Goal: Task Accomplishment & Management: Complete application form

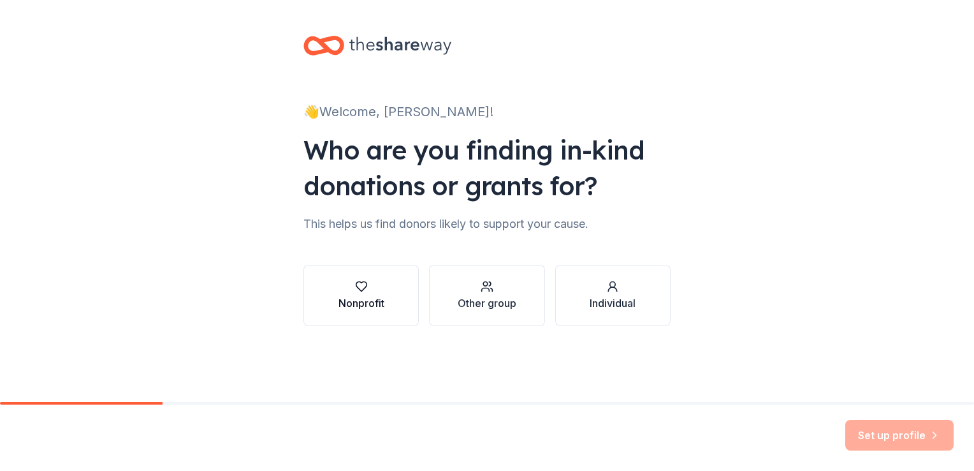
click at [367, 291] on icon "button" at bounding box center [361, 286] width 13 height 13
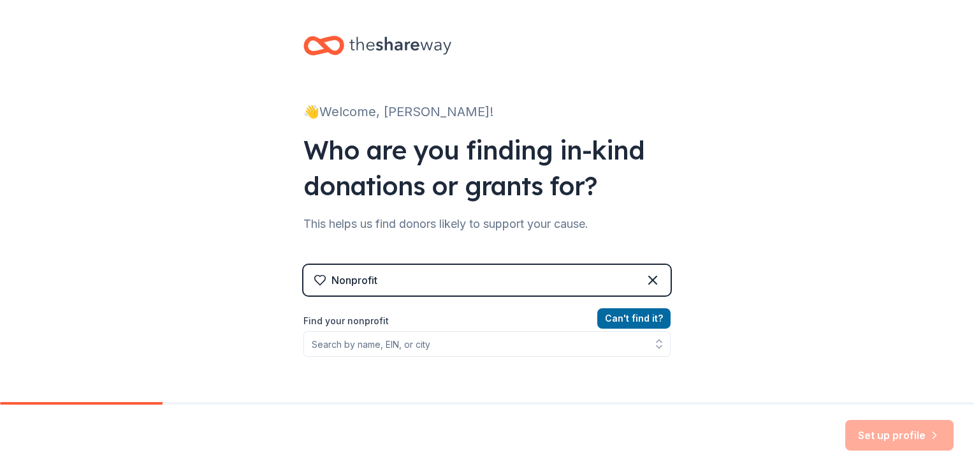
click at [413, 279] on div "Nonprofit" at bounding box center [487, 280] width 367 height 31
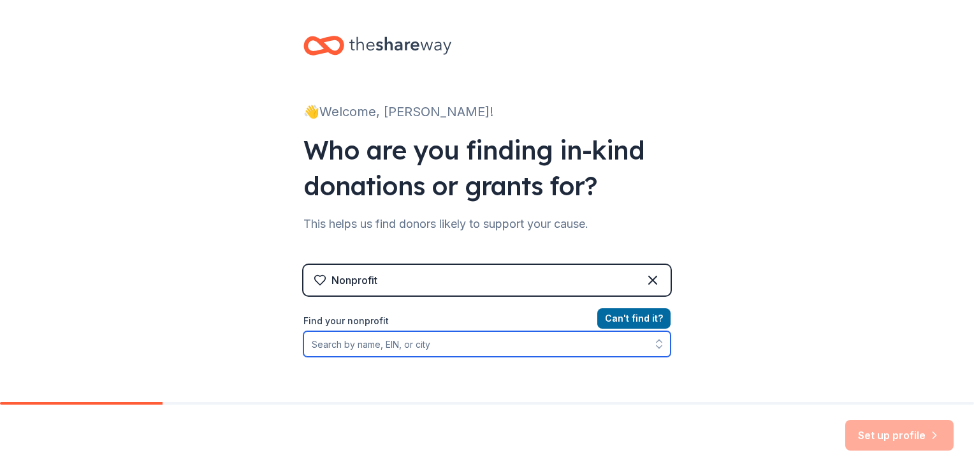
click at [404, 346] on input "Find your nonprofit" at bounding box center [487, 344] width 367 height 26
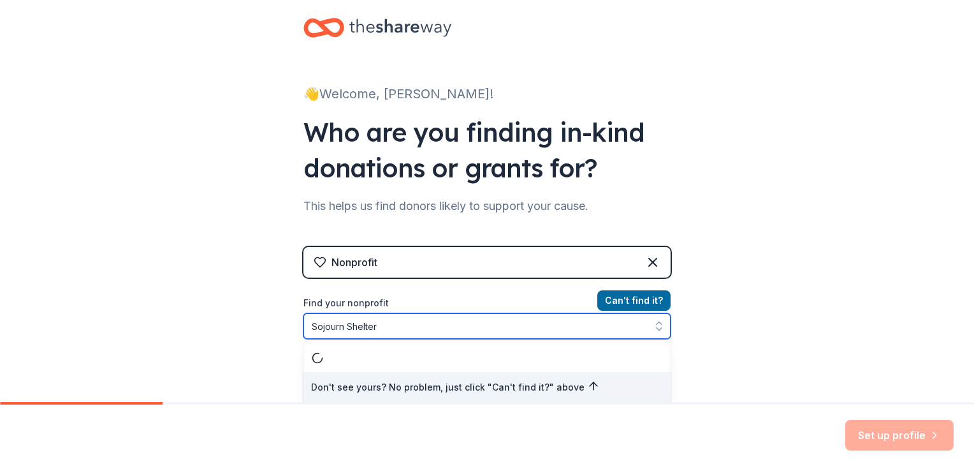
type input "Sojourn Shelter &"
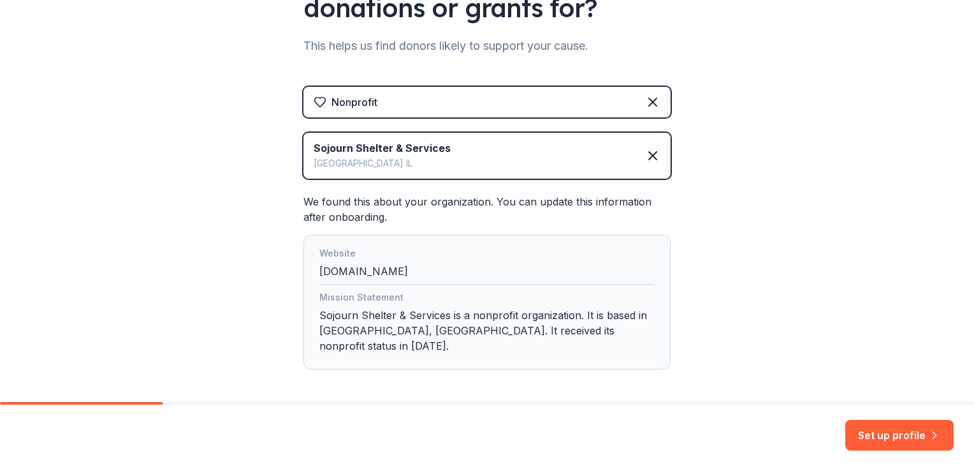
scroll to position [216, 0]
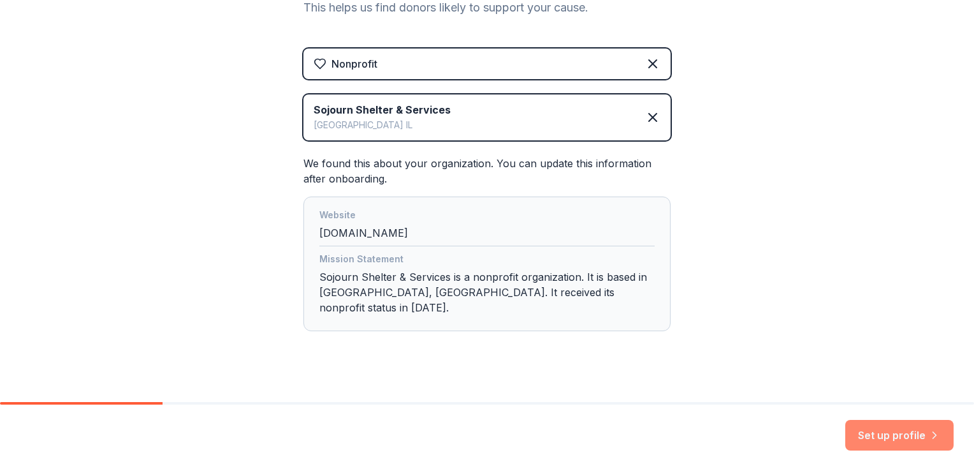
click at [893, 434] on button "Set up profile" at bounding box center [900, 435] width 108 height 31
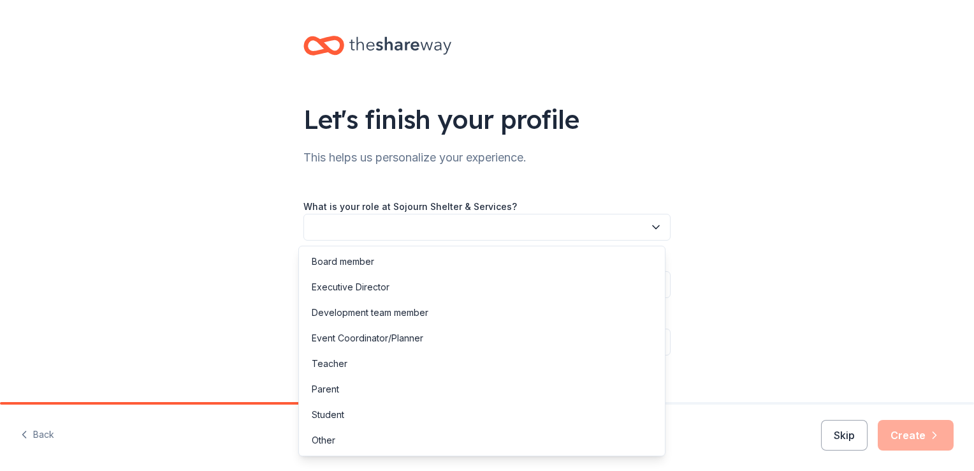
click at [656, 225] on icon "button" at bounding box center [656, 227] width 13 height 13
click at [412, 336] on div "Event Coordinator/Planner" at bounding box center [368, 337] width 112 height 15
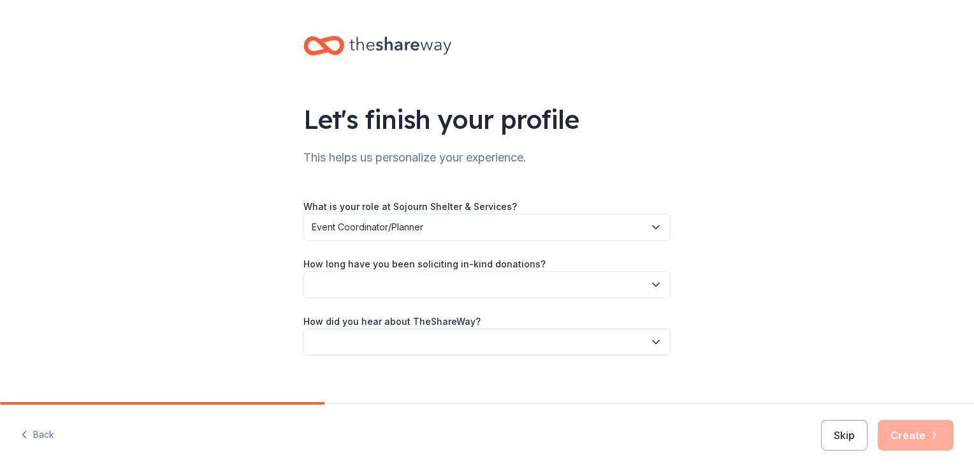
click at [650, 282] on icon "button" at bounding box center [656, 284] width 13 height 13
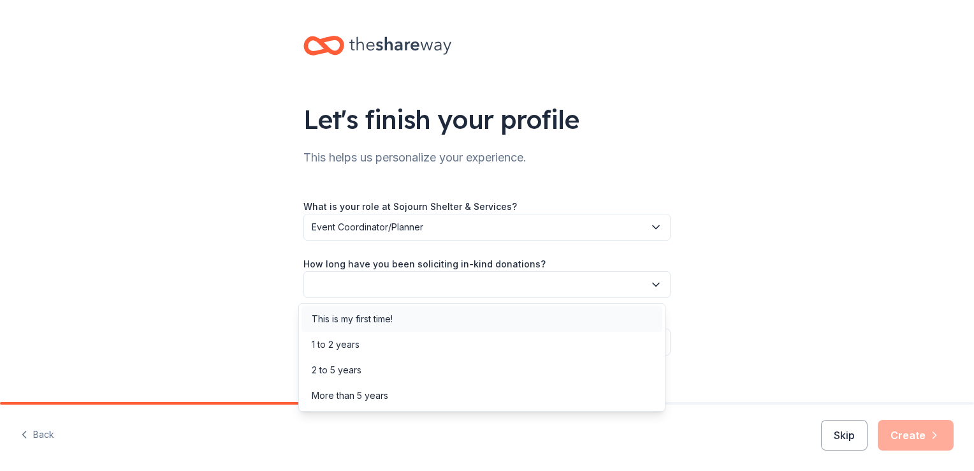
click at [368, 316] on div "This is my first time!" at bounding box center [352, 318] width 81 height 15
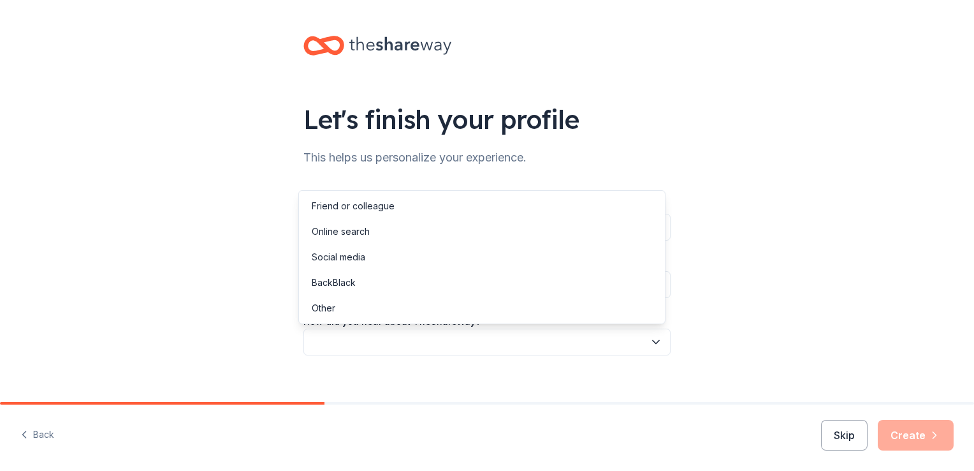
click at [653, 342] on icon "button" at bounding box center [656, 342] width 6 height 3
click at [356, 231] on div "Online search" at bounding box center [341, 231] width 58 height 15
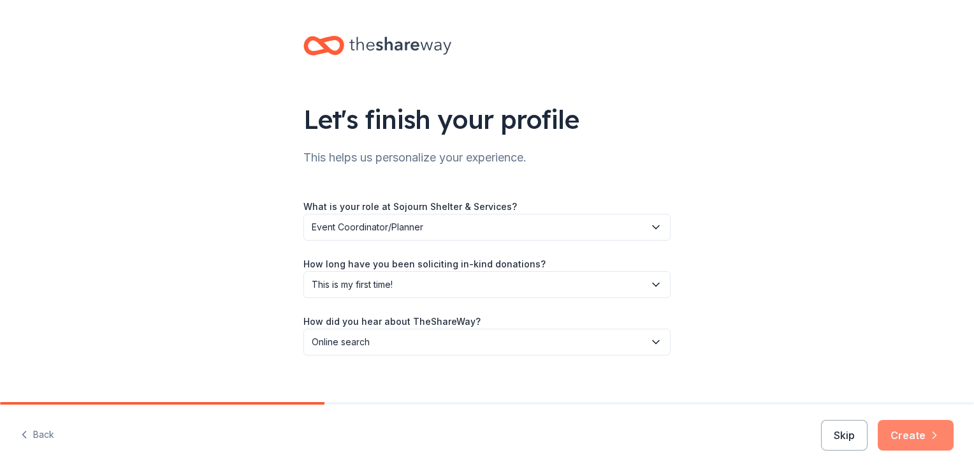
click at [918, 429] on button "Create" at bounding box center [916, 435] width 76 height 31
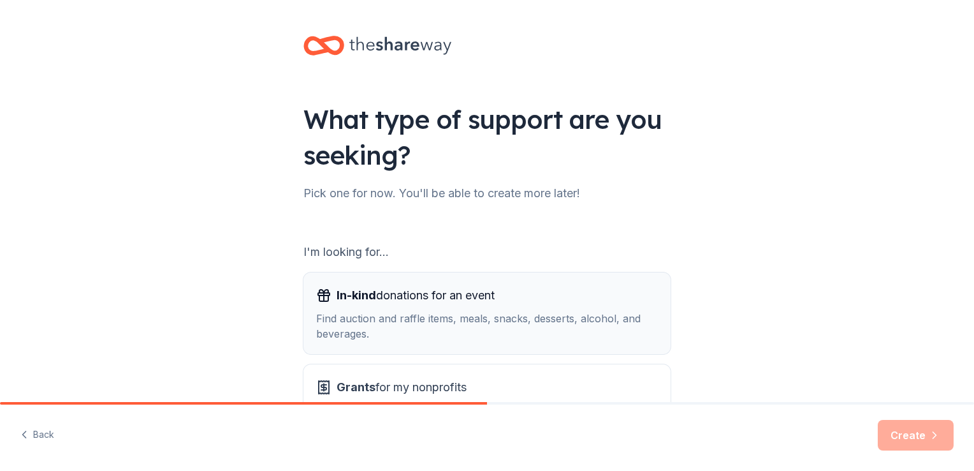
click at [438, 302] on span "In-kind donations for an event" at bounding box center [416, 295] width 158 height 20
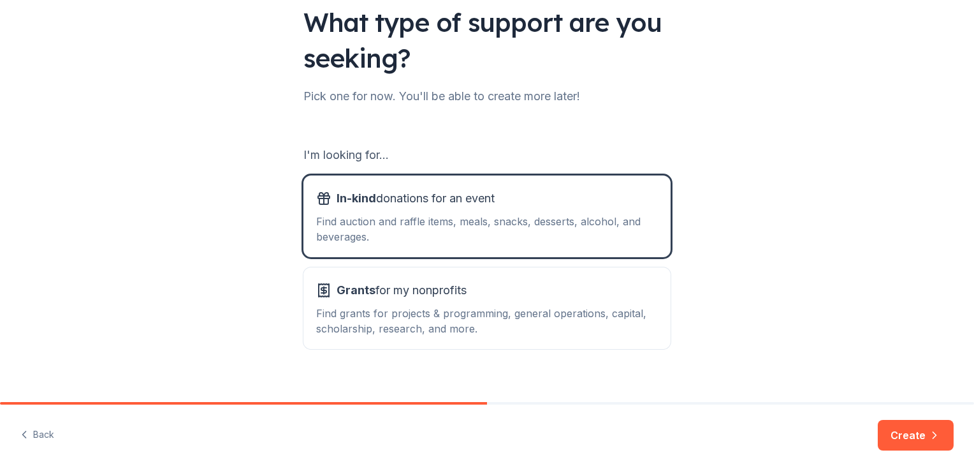
scroll to position [112, 0]
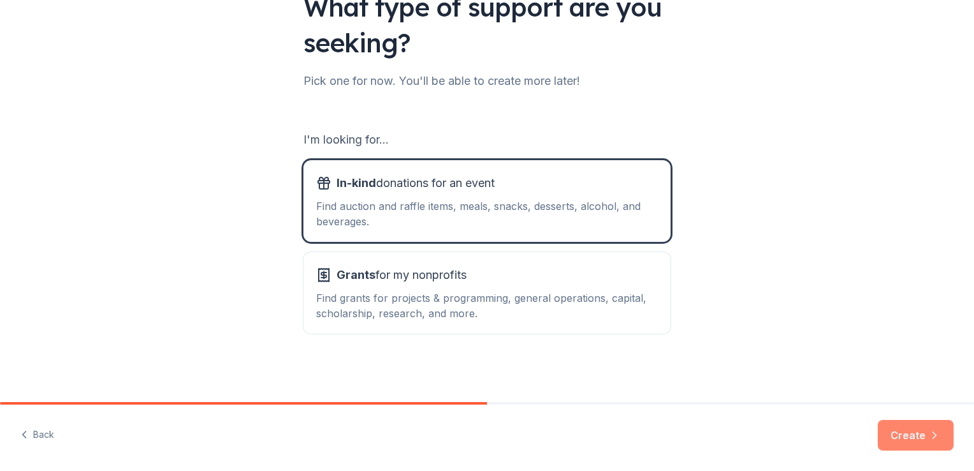
click at [899, 434] on button "Create" at bounding box center [916, 435] width 76 height 31
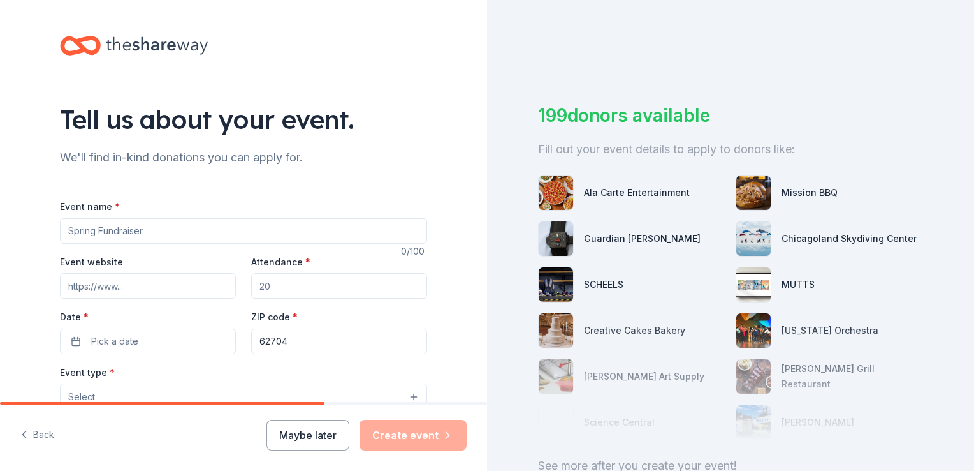
click at [193, 232] on input "Event name *" at bounding box center [243, 231] width 367 height 26
click at [193, 232] on input "Stand-UP for Sojourn" at bounding box center [243, 231] width 367 height 26
type input "Stand-Up for Sojourn"
click at [127, 290] on input "Event website" at bounding box center [148, 286] width 176 height 26
type input "http://www.help4dv.org"
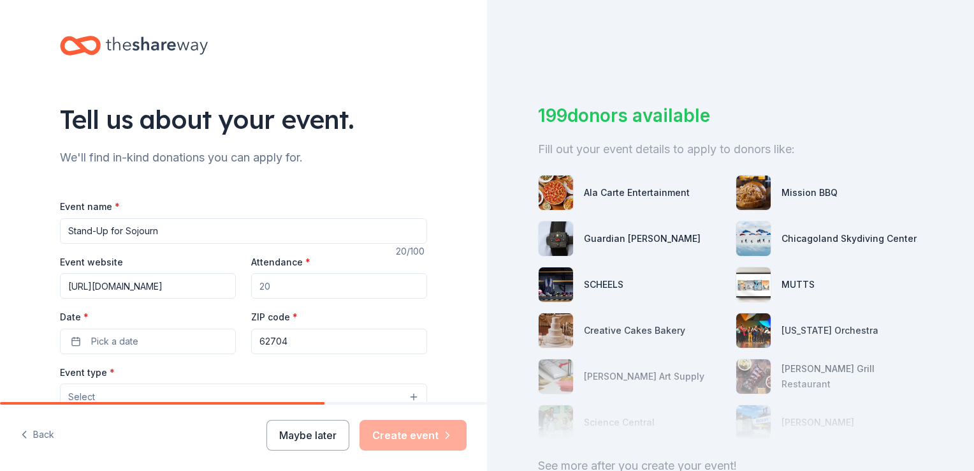
click at [272, 287] on input "Attendance *" at bounding box center [339, 286] width 176 height 26
type input "200"
click at [145, 341] on button "Pick a date" at bounding box center [148, 341] width 176 height 26
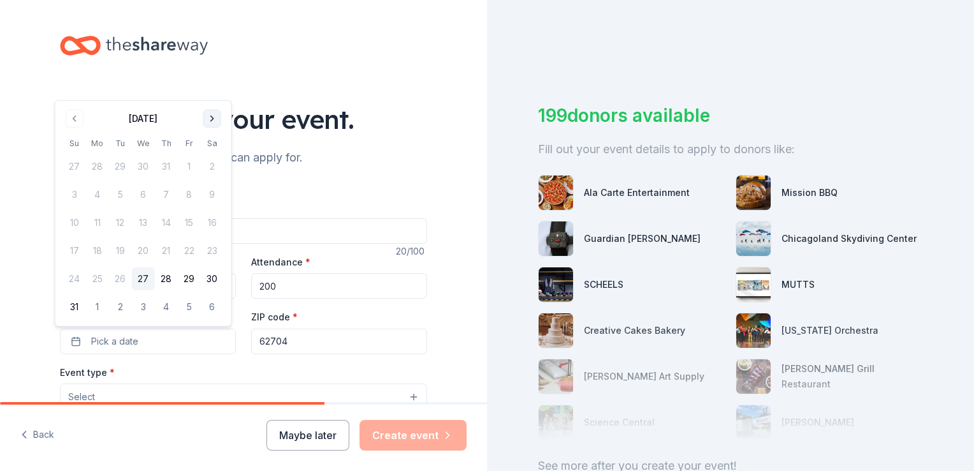
click at [212, 120] on button "Go to next month" at bounding box center [212, 119] width 18 height 18
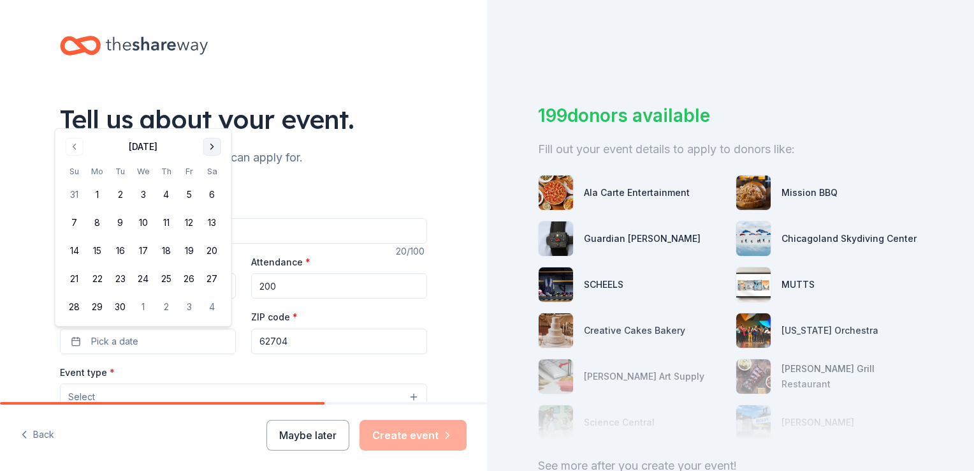
click at [212, 120] on div "Tell us about your event." at bounding box center [243, 119] width 367 height 36
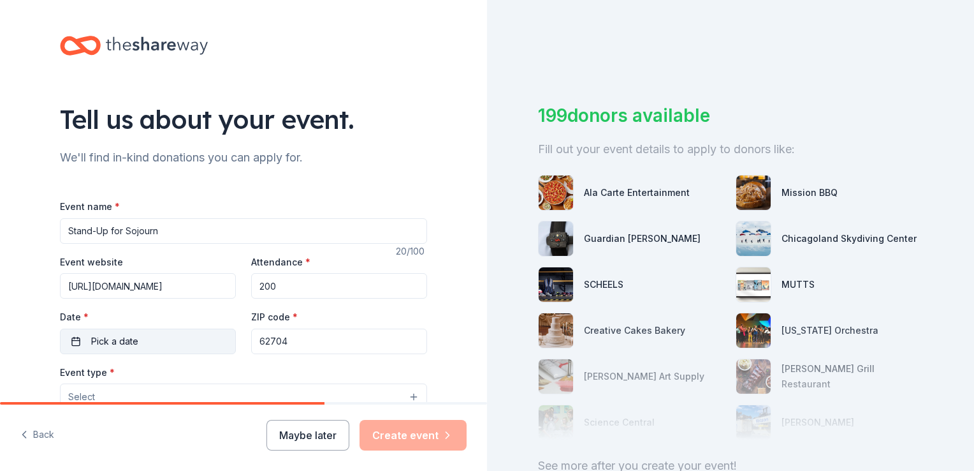
click at [204, 342] on button "Pick a date" at bounding box center [148, 341] width 176 height 26
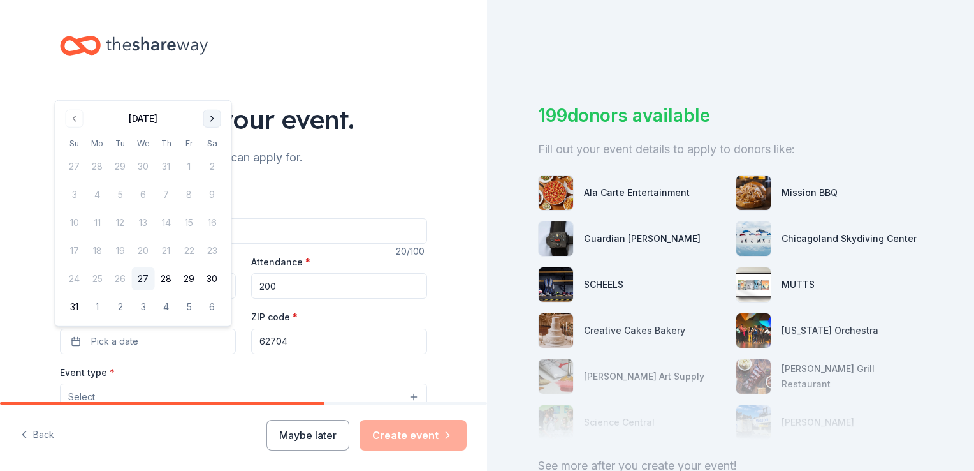
click at [212, 121] on button "Go to next month" at bounding box center [212, 119] width 18 height 18
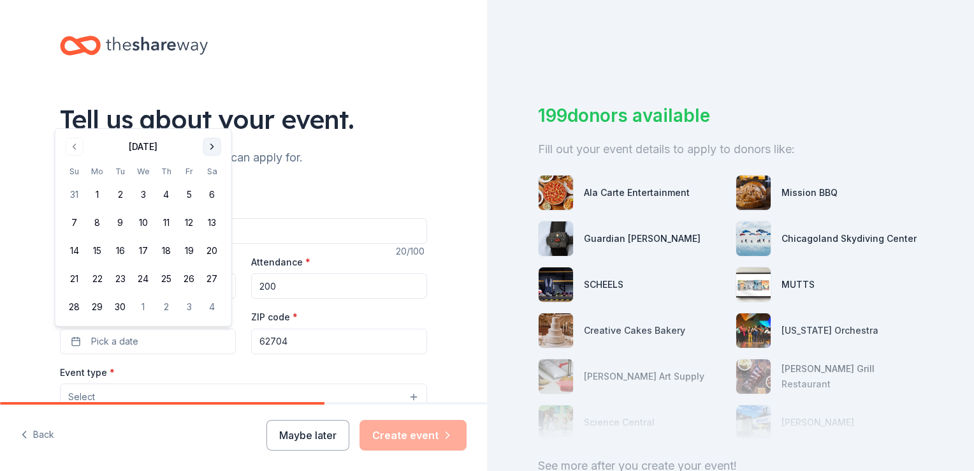
click at [212, 142] on button "Go to next month" at bounding box center [212, 147] width 18 height 18
click at [187, 248] on button "17" at bounding box center [189, 250] width 23 height 23
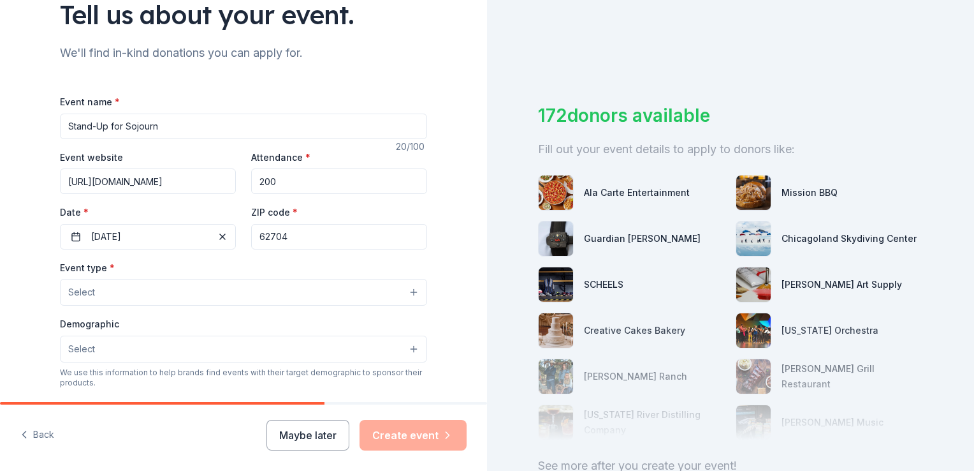
scroll to position [107, 0]
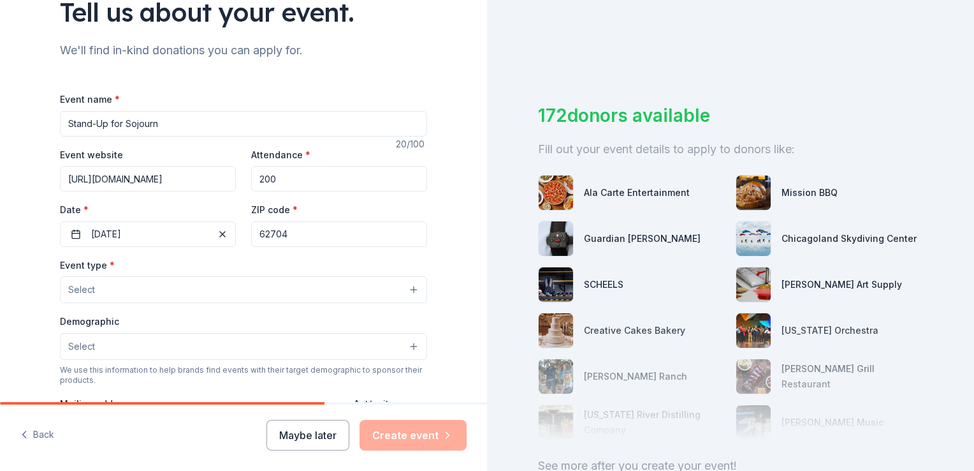
click at [406, 290] on button "Select" at bounding box center [243, 289] width 367 height 27
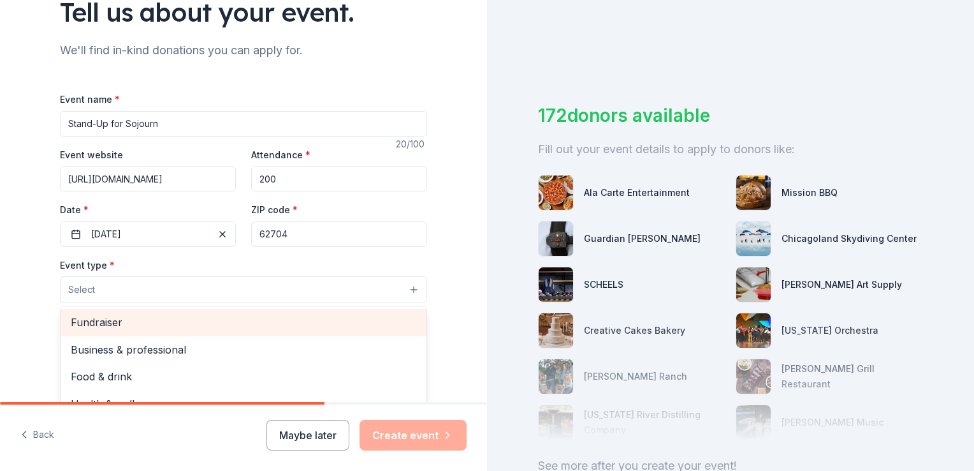
click at [230, 321] on span "Fundraiser" at bounding box center [244, 322] width 346 height 17
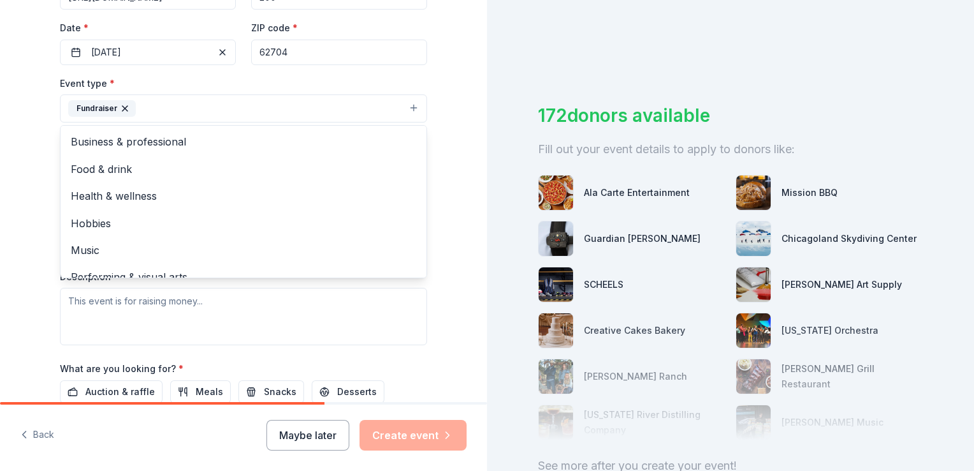
scroll to position [290, 0]
click at [220, 296] on div "Event type * Fundraiser Business & professional Food & drink Health & wellness …" at bounding box center [243, 209] width 367 height 270
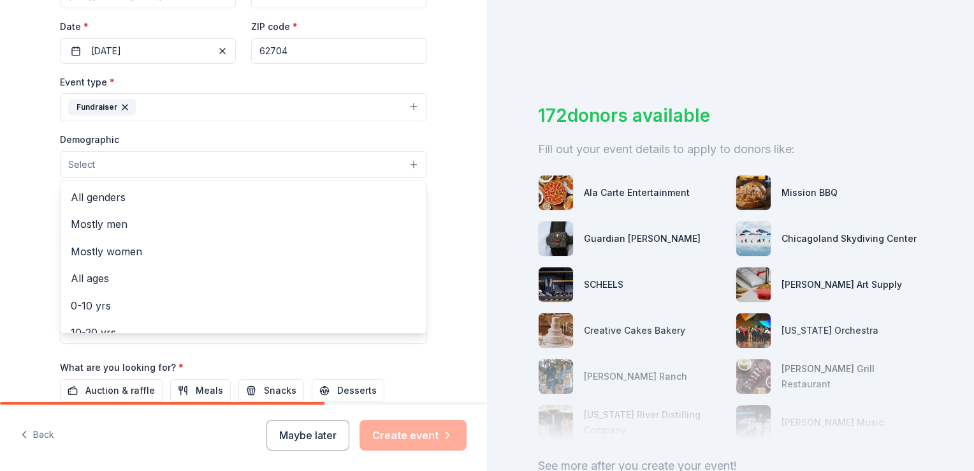
click at [406, 161] on button "Select" at bounding box center [243, 164] width 367 height 27
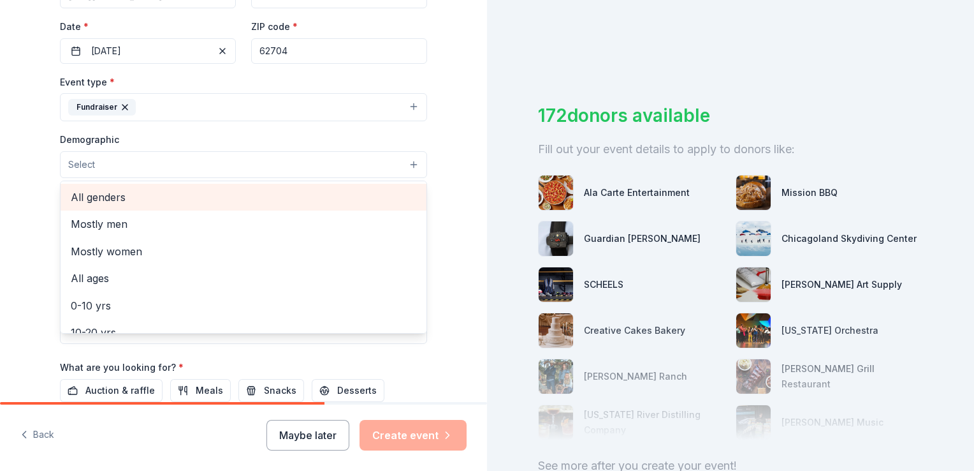
click at [300, 191] on span "All genders" at bounding box center [244, 197] width 346 height 17
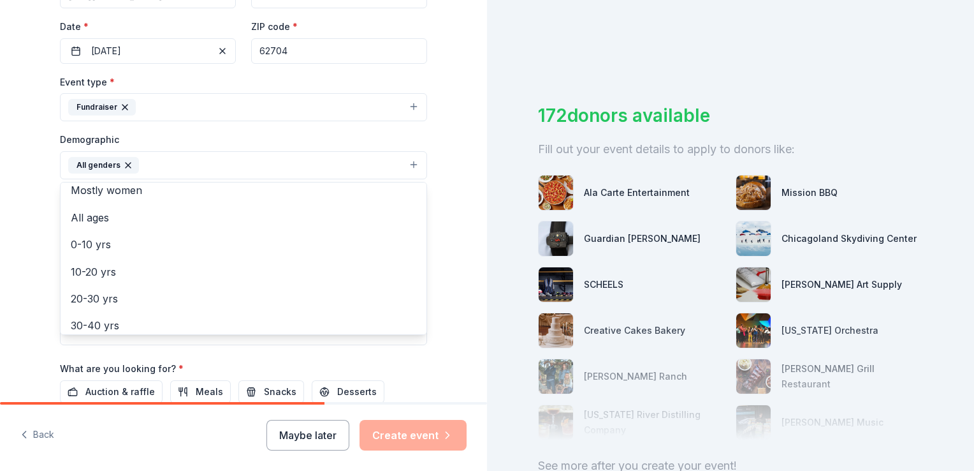
scroll to position [64, 0]
click at [40, 228] on div "Tell us about your event. We'll find in-kind donations you can apply for. Event…" at bounding box center [244, 135] width 408 height 851
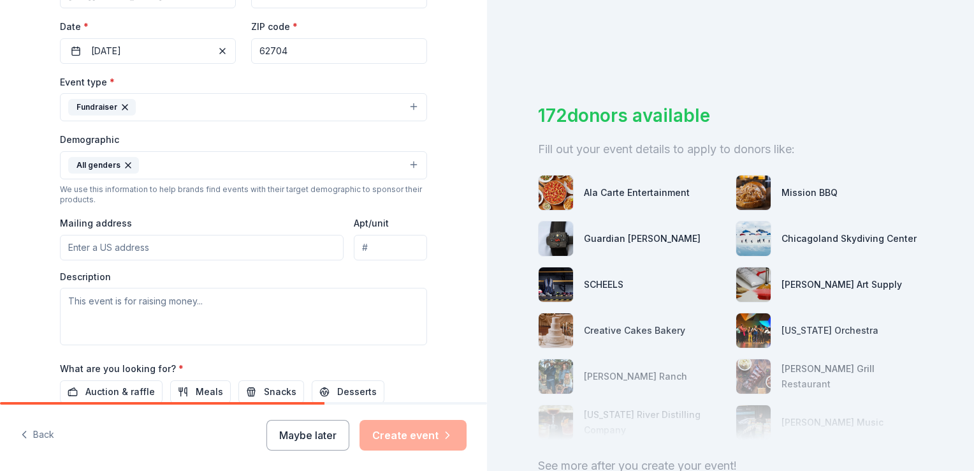
click at [294, 246] on input "Mailing address" at bounding box center [202, 248] width 284 height 26
type input "1800 Westchester Boulevard, Springfield, IL, 62704"
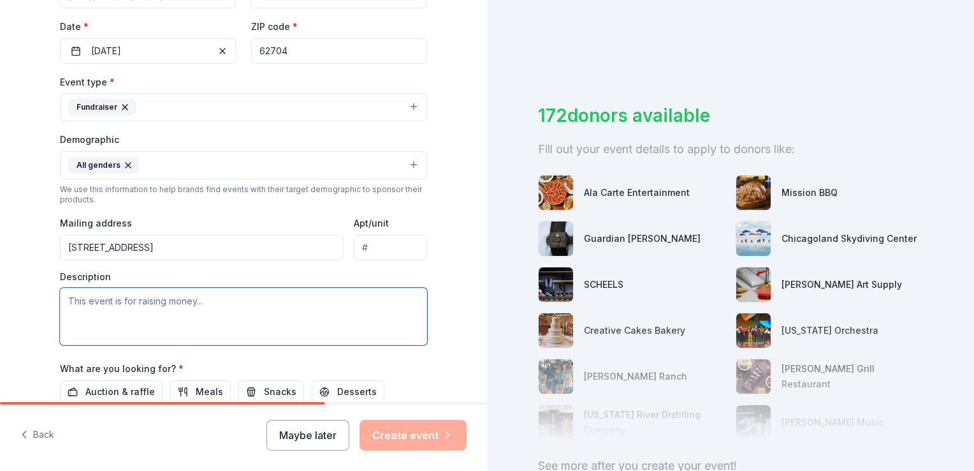
click at [77, 297] on textarea at bounding box center [243, 316] width 367 height 57
click at [63, 302] on textarea at bounding box center [243, 316] width 367 height 57
paste textarea "We are asking for your partnership to help to make this year’s event an even gr…"
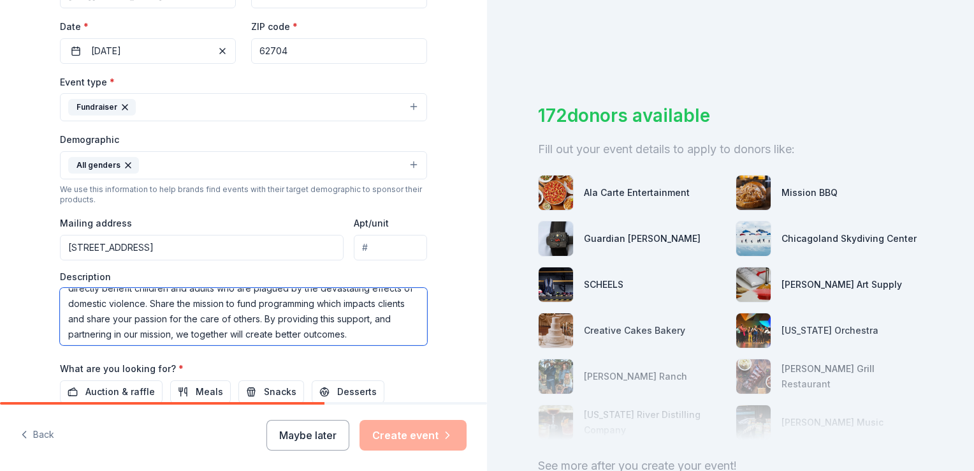
scroll to position [61, 0]
type textarea "We are asking for your partnership to help to make this year’s event an even gr…"
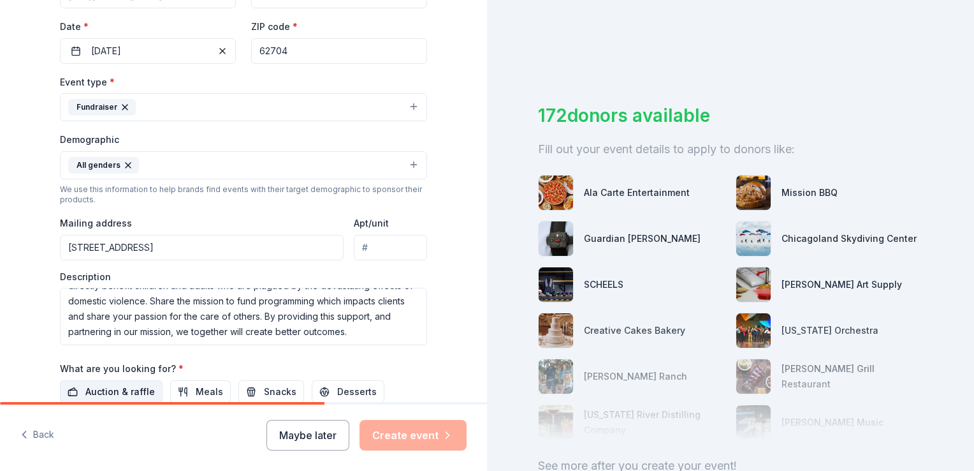
click at [105, 388] on span "Auction & raffle" at bounding box center [120, 391] width 70 height 15
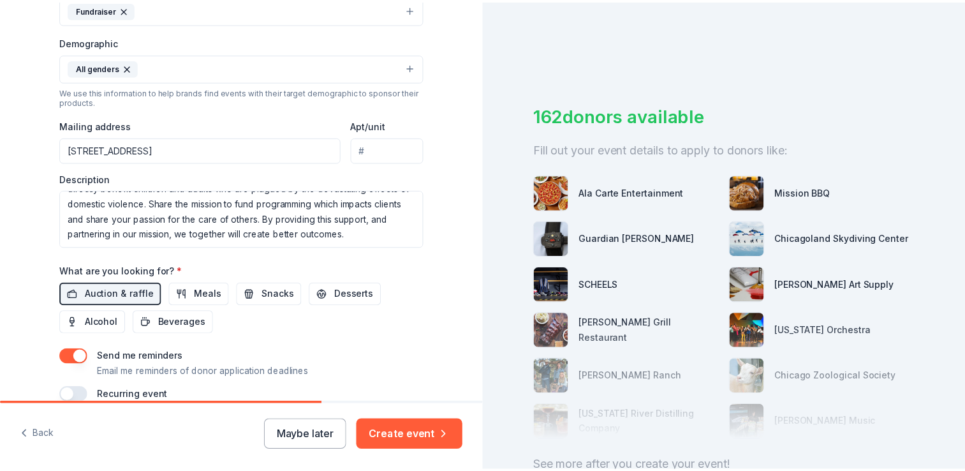
scroll to position [449, 0]
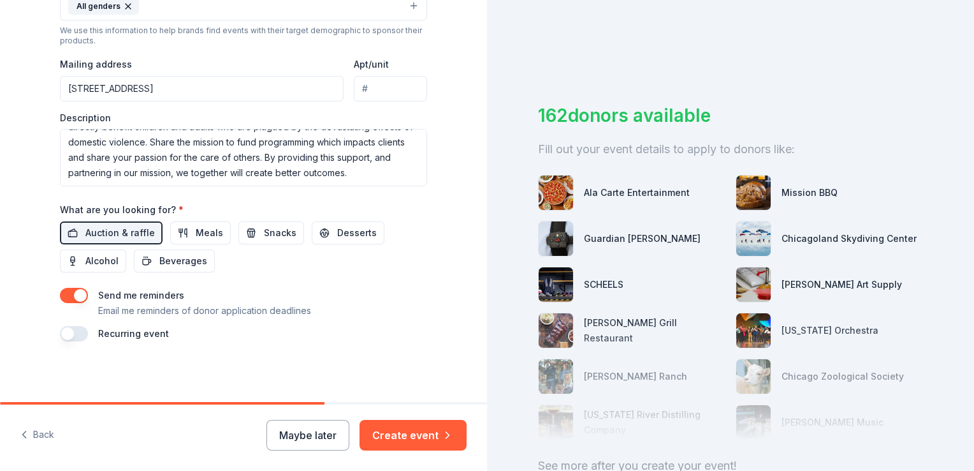
click at [78, 334] on button "button" at bounding box center [74, 333] width 28 height 15
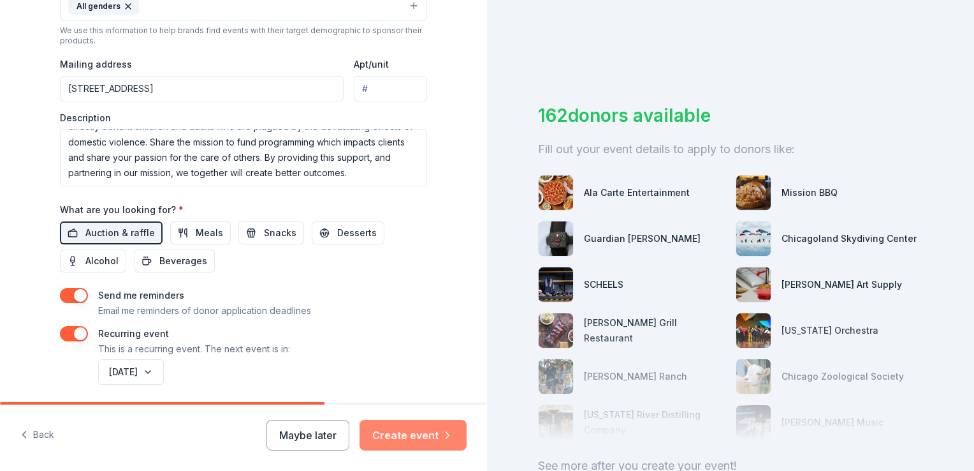
click at [395, 435] on button "Create event" at bounding box center [413, 435] width 107 height 31
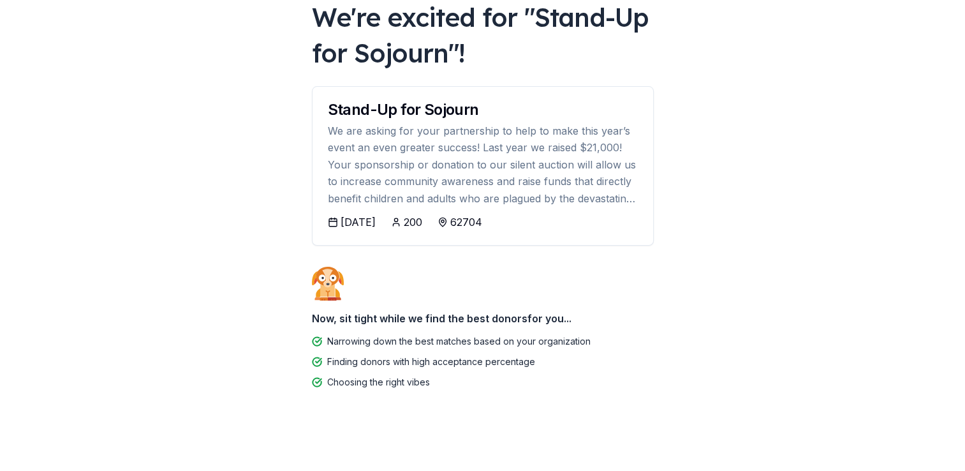
scroll to position [84, 0]
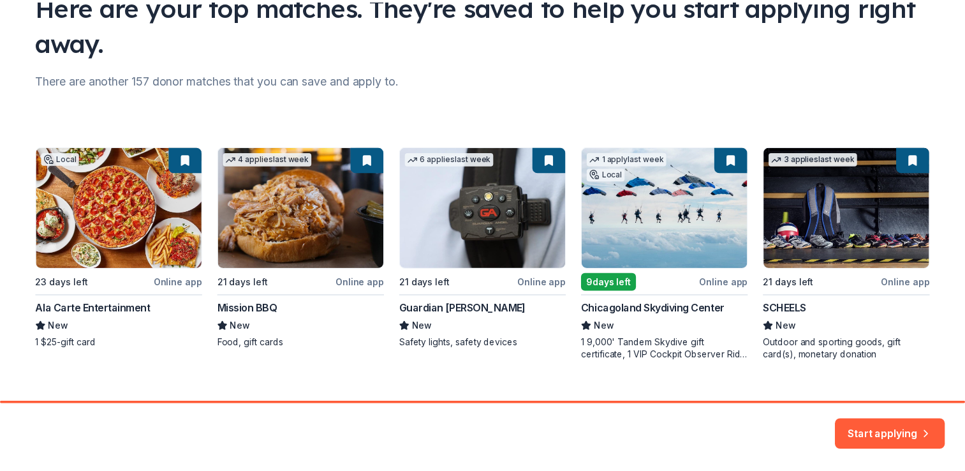
scroll to position [134, 0]
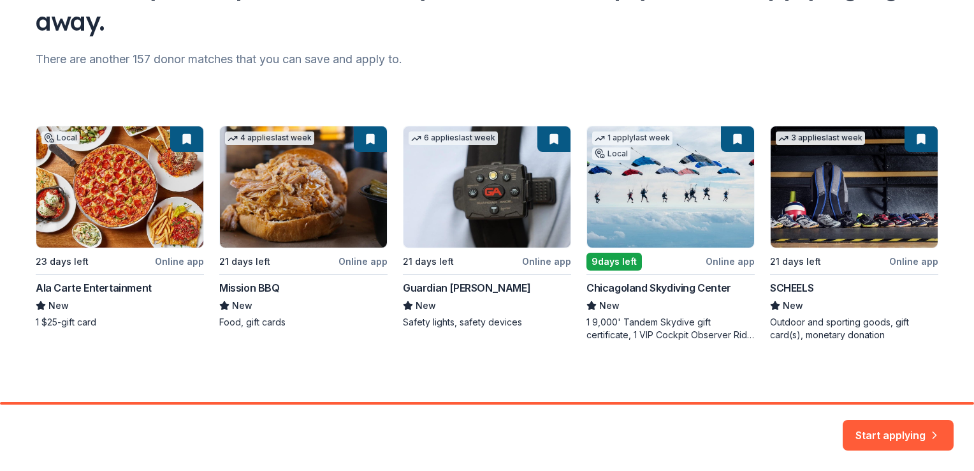
click at [291, 195] on div "Local 23 days left Online app Ala Carte Entertainment New 1 $25-gift card 4 app…" at bounding box center [487, 234] width 903 height 216
click at [334, 293] on div "Local 23 days left Online app Ala Carte Entertainment New 1 $25-gift card 4 app…" at bounding box center [487, 234] width 903 height 216
click at [885, 428] on button "Start applying" at bounding box center [898, 427] width 111 height 31
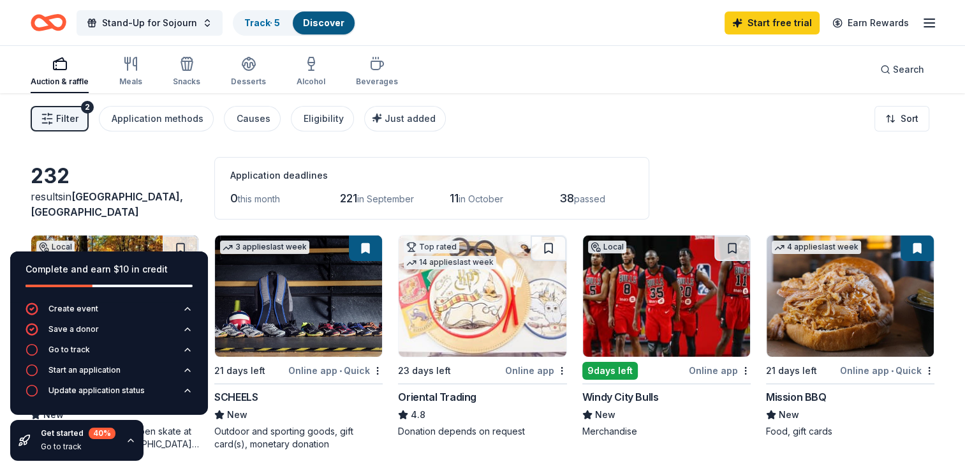
click at [486, 112] on div "Filter 2 Application methods Causes Eligibility Just added Sort" at bounding box center [482, 118] width 965 height 51
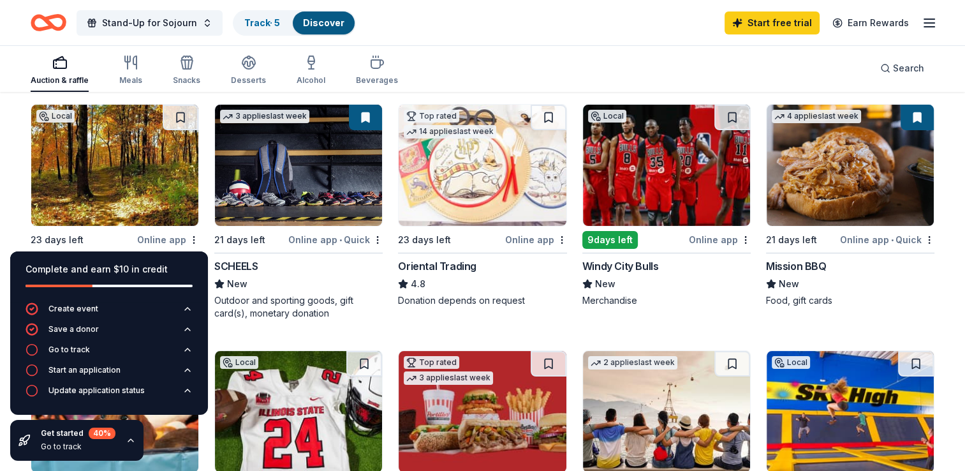
scroll to position [105, 0]
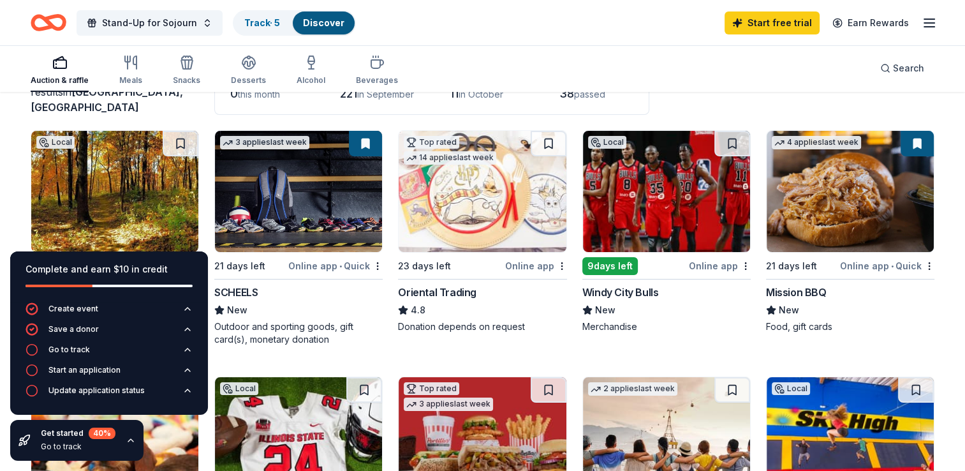
click at [344, 264] on div "Online app • Quick" at bounding box center [335, 266] width 94 height 16
click at [856, 214] on img at bounding box center [850, 191] width 167 height 121
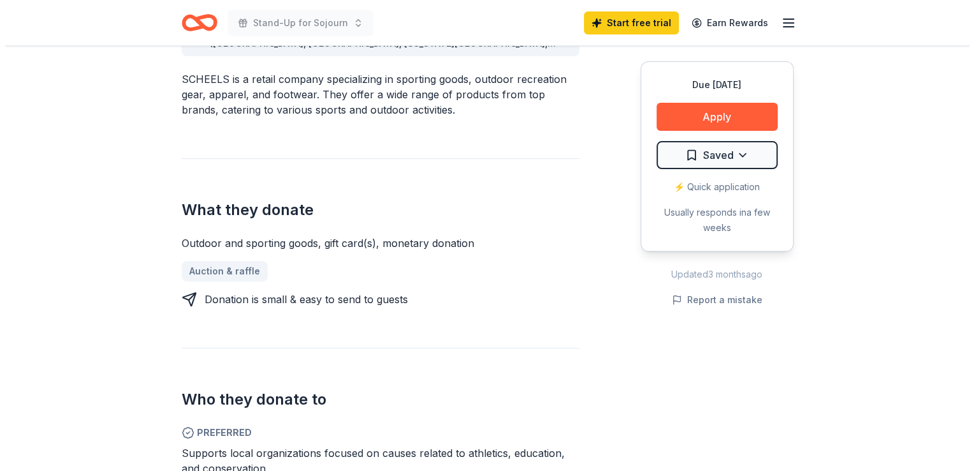
scroll to position [390, 0]
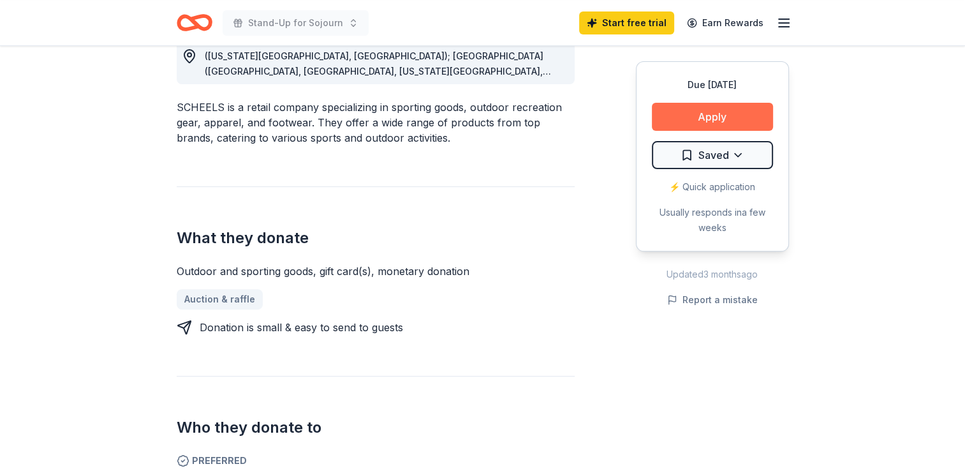
click at [712, 114] on button "Apply" at bounding box center [712, 117] width 121 height 28
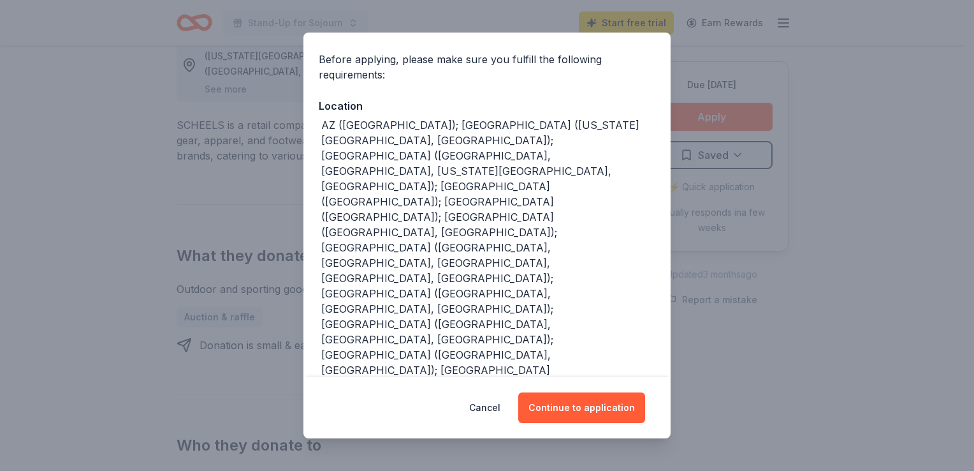
scroll to position [136, 0]
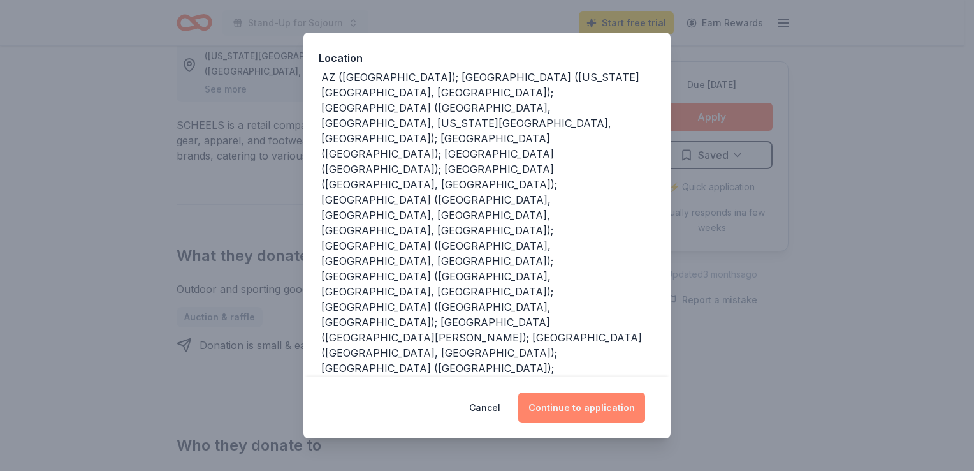
click at [577, 405] on button "Continue to application" at bounding box center [581, 407] width 127 height 31
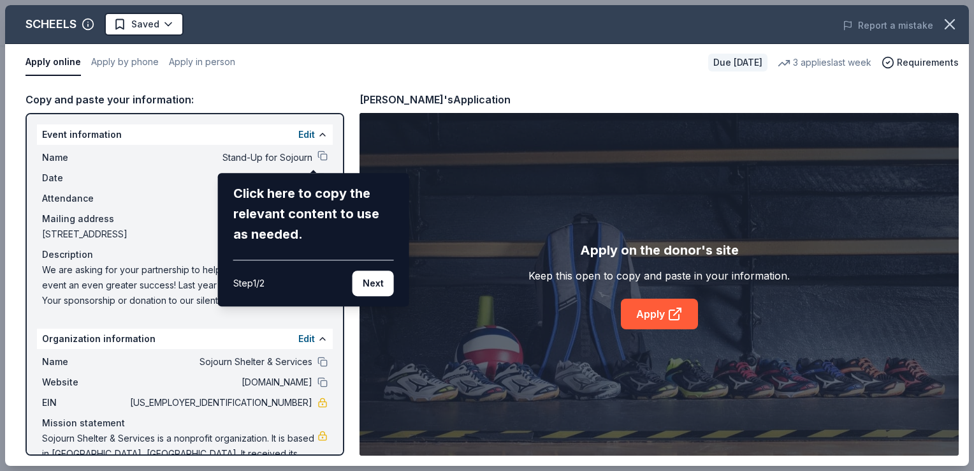
click at [313, 156] on div "SCHEELS Saved Report a mistake Apply online Apply by phone Apply in person Due …" at bounding box center [487, 235] width 964 height 460
click at [380, 281] on button "Next" at bounding box center [373, 283] width 41 height 26
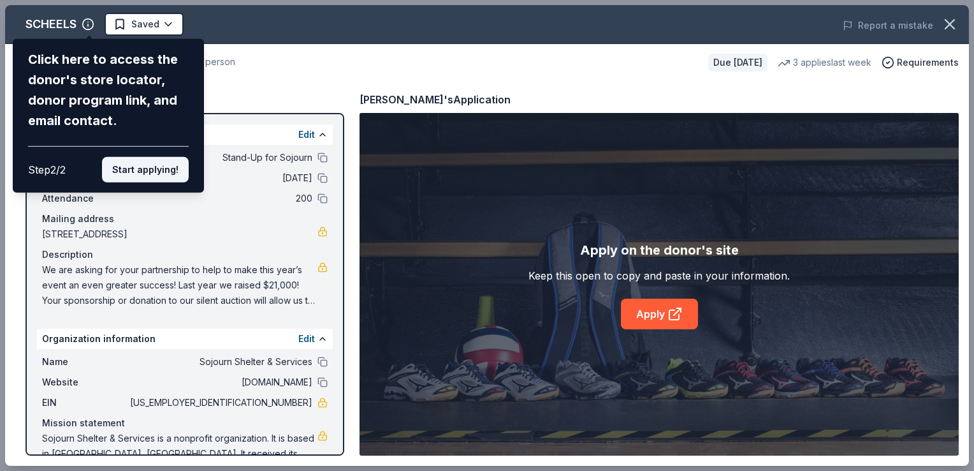
click at [151, 166] on button "Start applying!" at bounding box center [145, 170] width 87 height 26
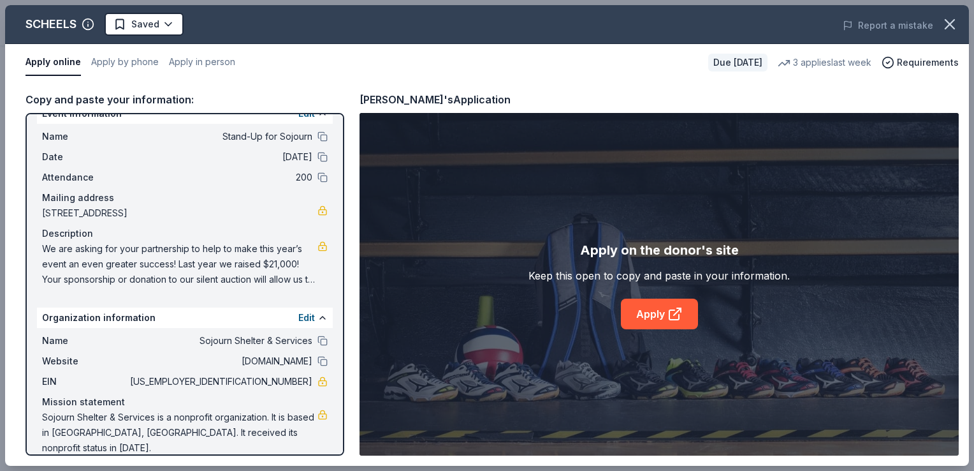
scroll to position [0, 0]
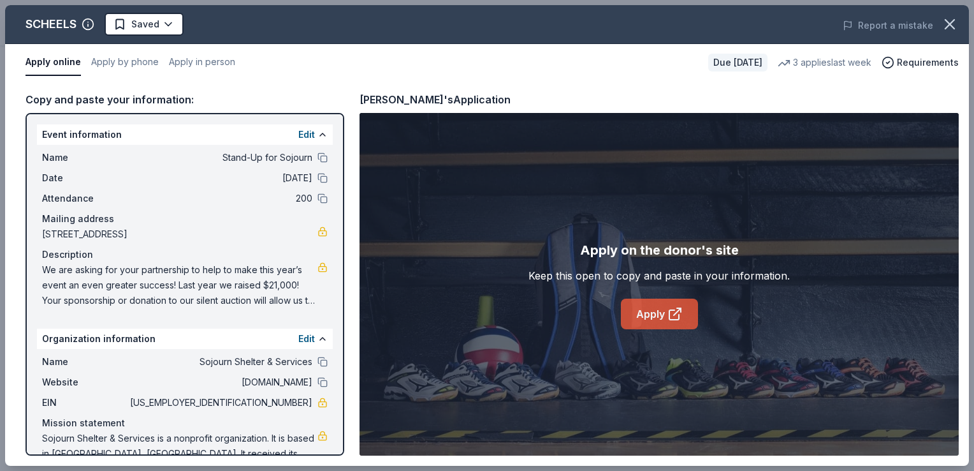
click at [652, 312] on link "Apply" at bounding box center [659, 313] width 77 height 31
click at [725, 254] on div "Apply on the donor's site" at bounding box center [659, 250] width 159 height 20
click at [199, 63] on button "Apply in person" at bounding box center [202, 62] width 66 height 27
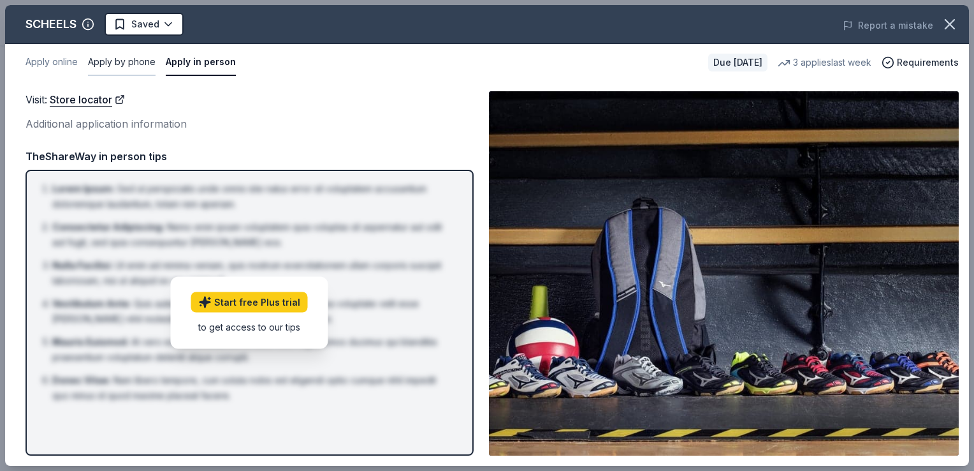
click at [136, 64] on button "Apply by phone" at bounding box center [122, 62] width 68 height 27
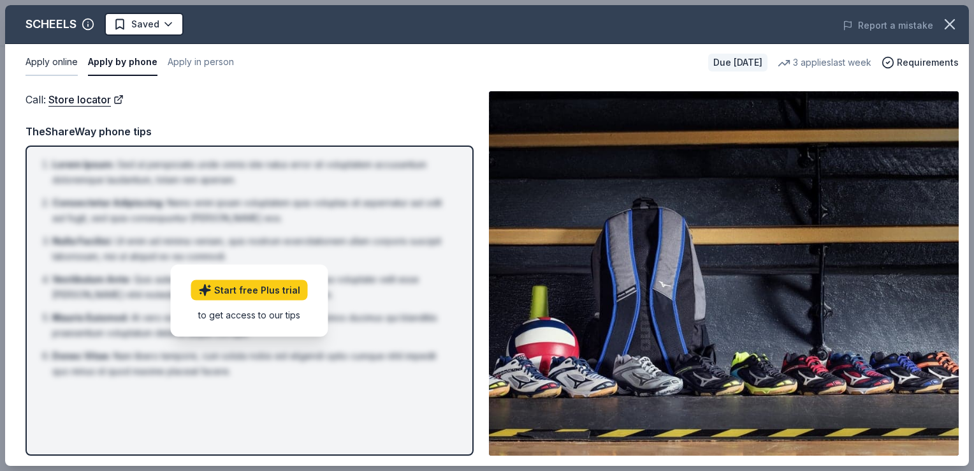
click at [64, 63] on button "Apply online" at bounding box center [52, 62] width 52 height 27
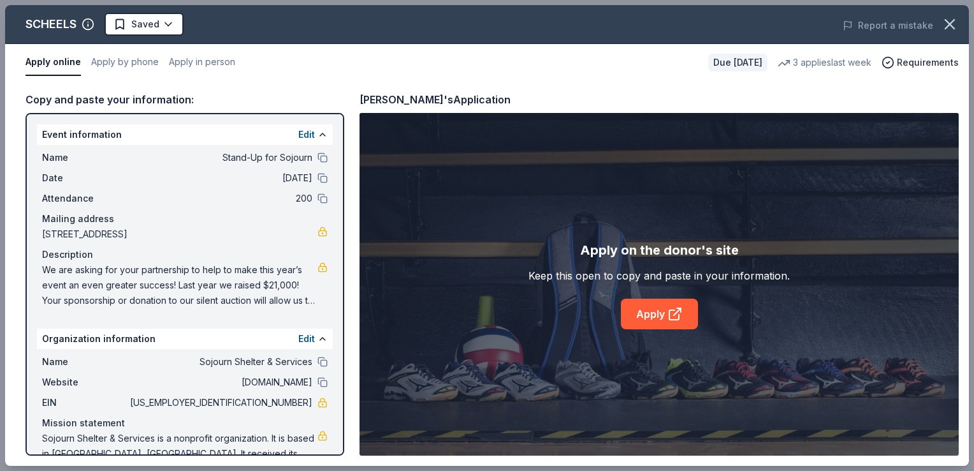
scroll to position [21, 0]
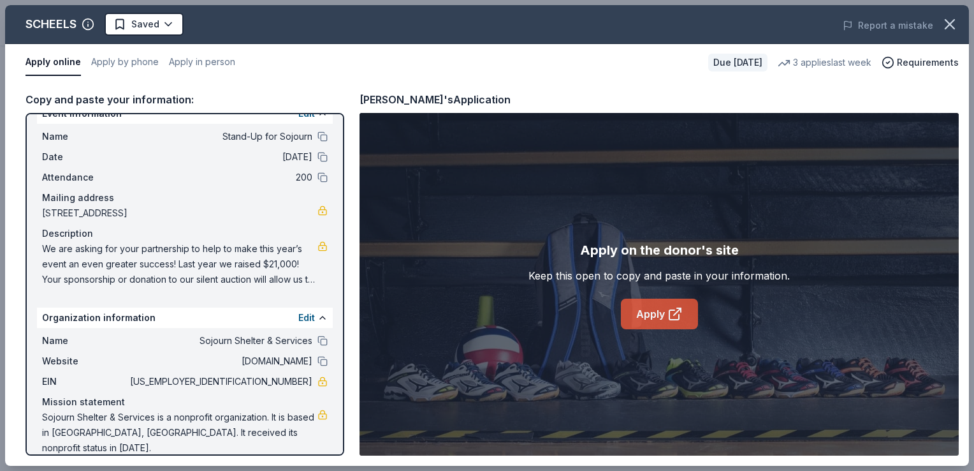
click at [652, 315] on link "Apply" at bounding box center [659, 313] width 77 height 31
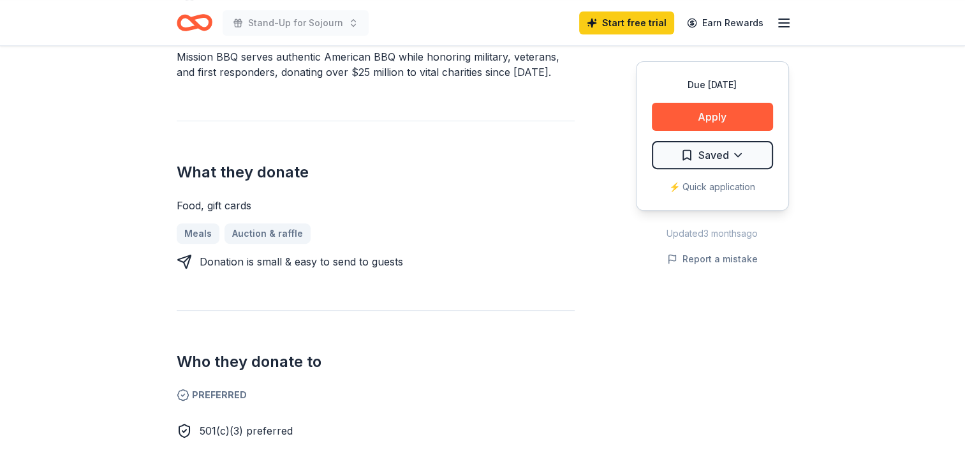
scroll to position [434, 0]
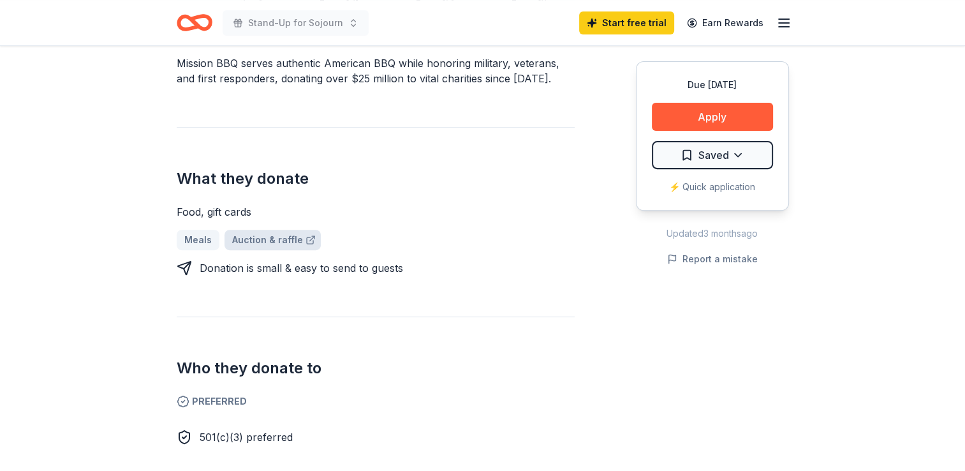
click at [276, 239] on link "Auction & raffle" at bounding box center [272, 240] width 96 height 20
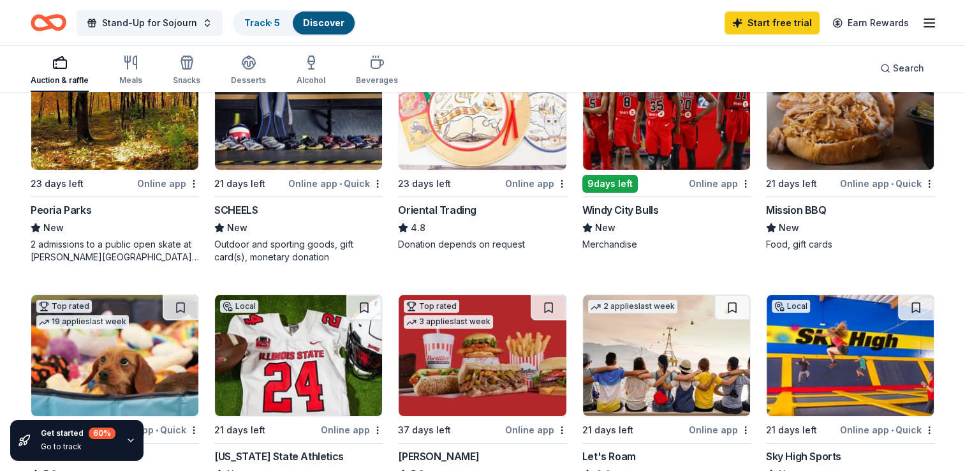
scroll to position [191, 0]
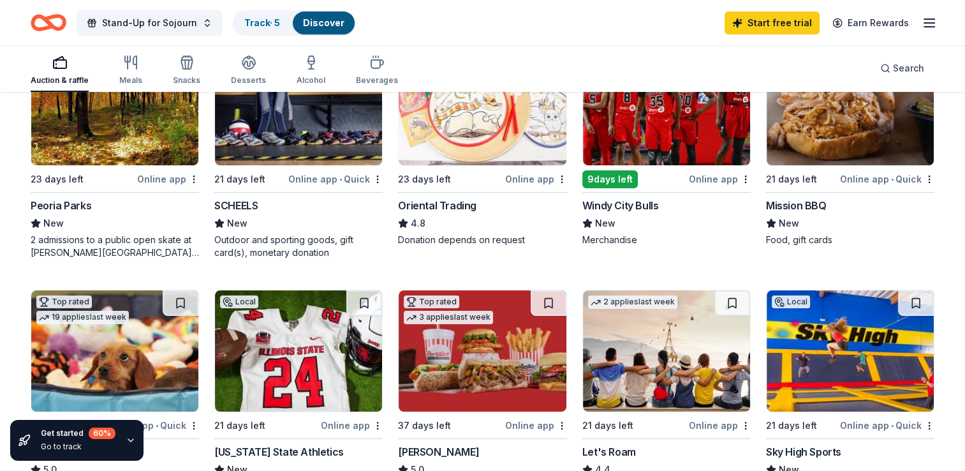
drag, startPoint x: 963, startPoint y: 146, endPoint x: 966, endPoint y: 189, distance: 43.4
click at [964, 189] on html "Stand-Up for Sojourn Track · 5 Discover Start free trial Earn Rewards Auction &…" at bounding box center [482, 44] width 965 height 471
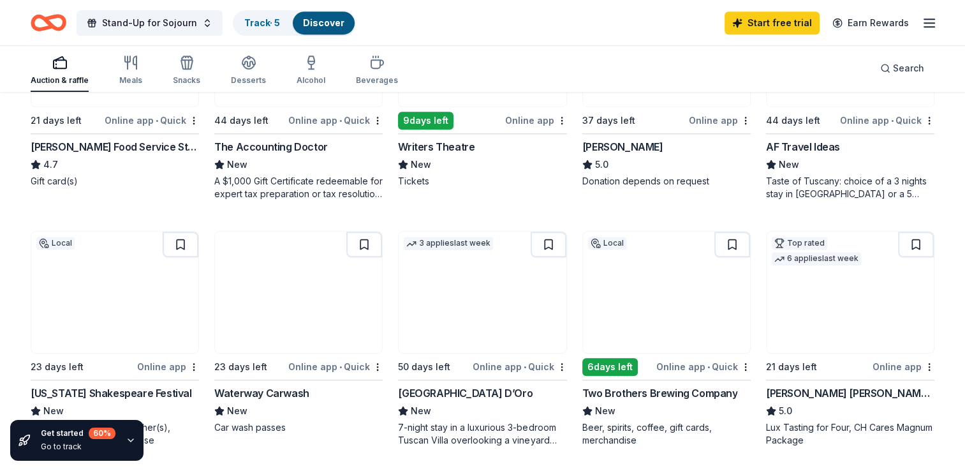
scroll to position [748, 0]
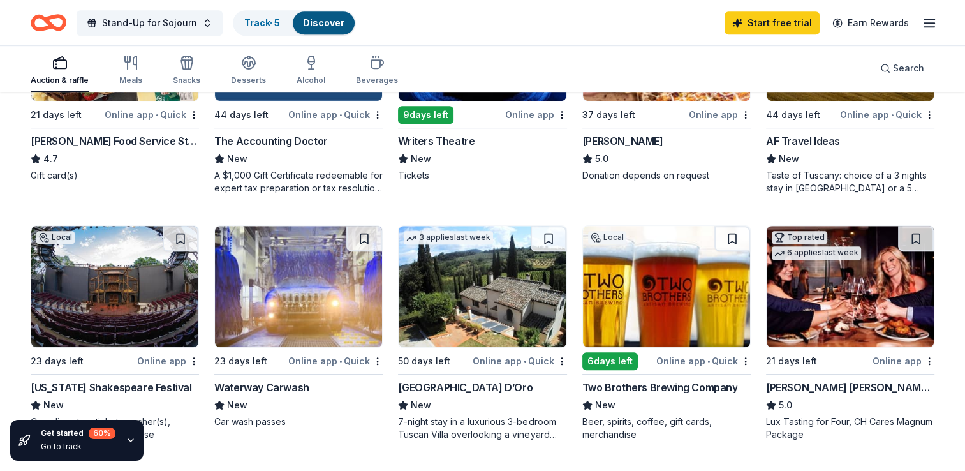
click at [908, 357] on div "Online app" at bounding box center [903, 361] width 62 height 16
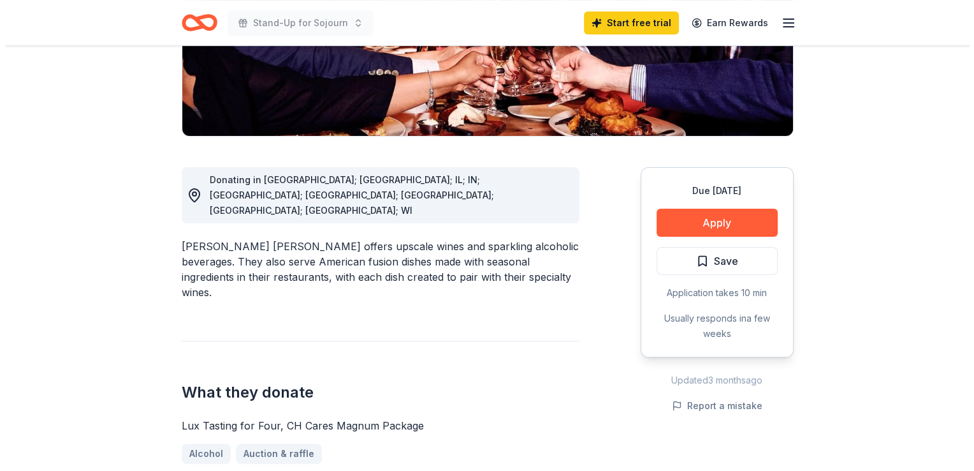
scroll to position [324, 0]
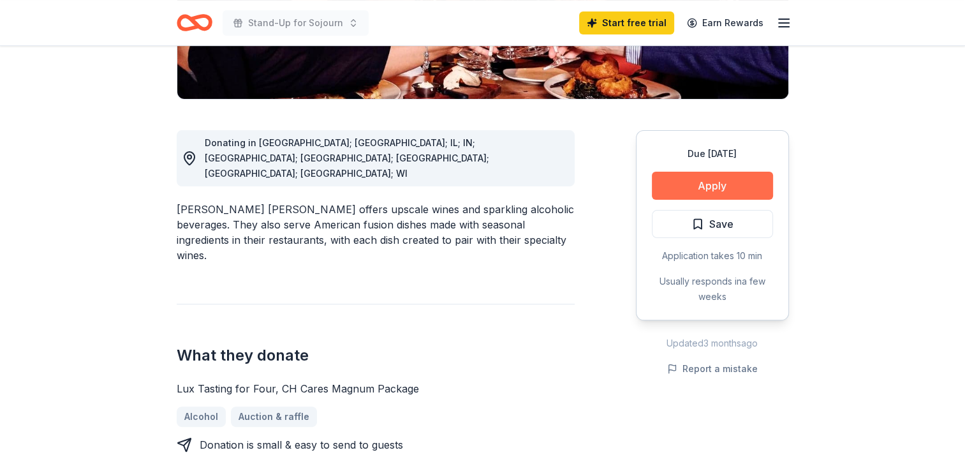
click at [710, 172] on button "Apply" at bounding box center [712, 186] width 121 height 28
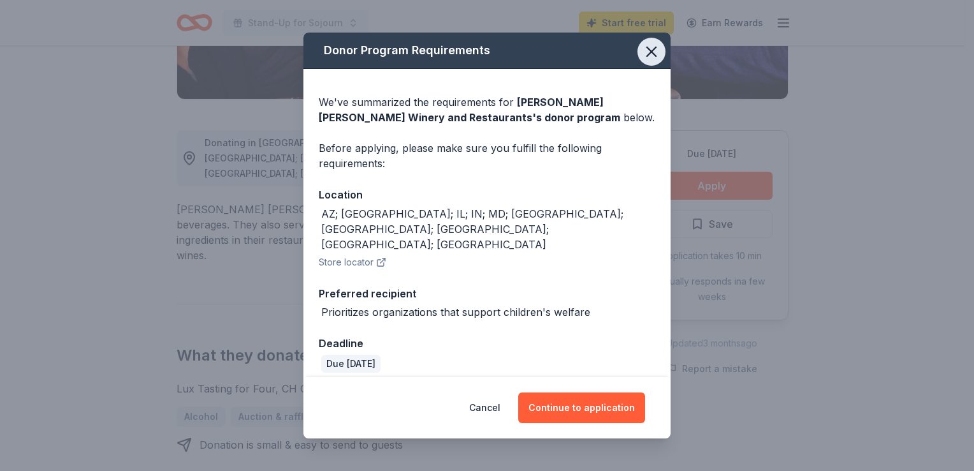
click at [651, 56] on icon "button" at bounding box center [651, 51] width 9 height 9
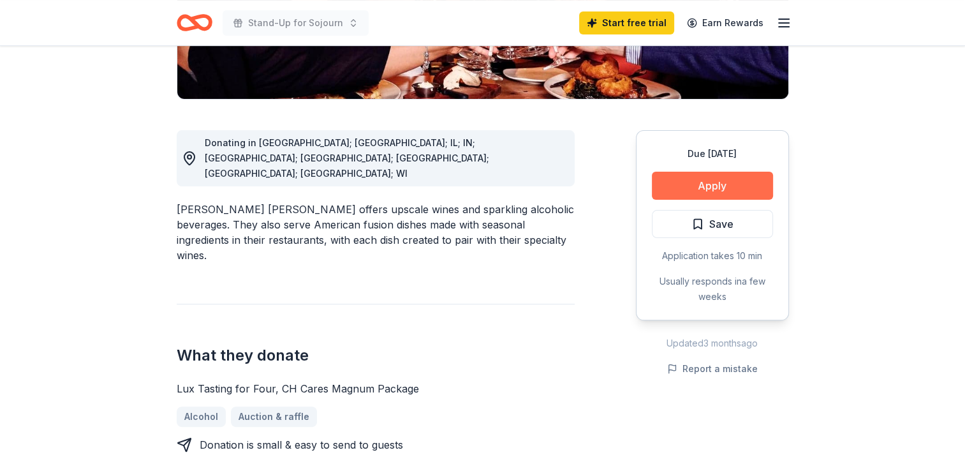
click at [698, 172] on button "Apply" at bounding box center [712, 186] width 121 height 28
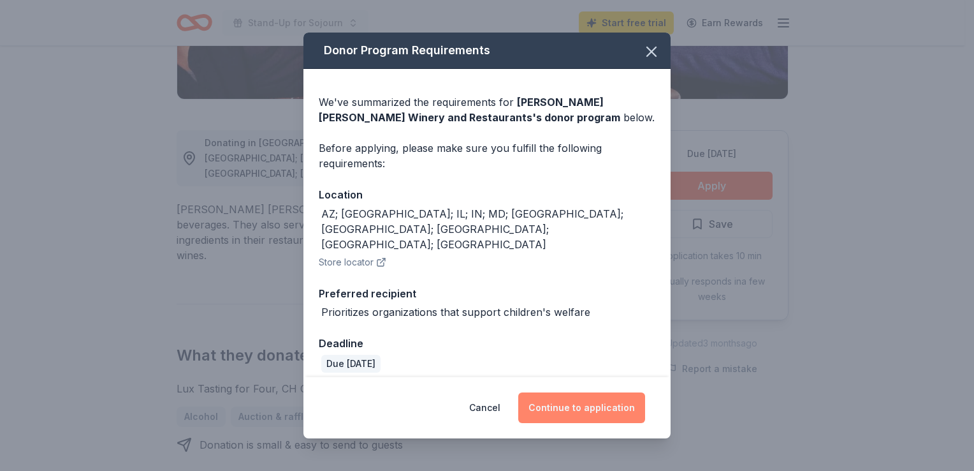
click at [569, 392] on button "Continue to application" at bounding box center [581, 407] width 127 height 31
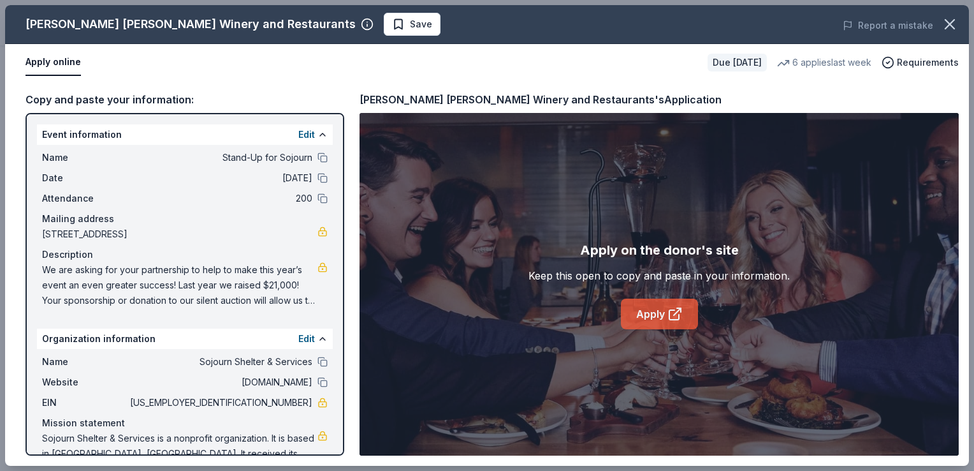
click at [658, 310] on link "Apply" at bounding box center [659, 313] width 77 height 31
